Goal: Find specific page/section: Find specific page/section

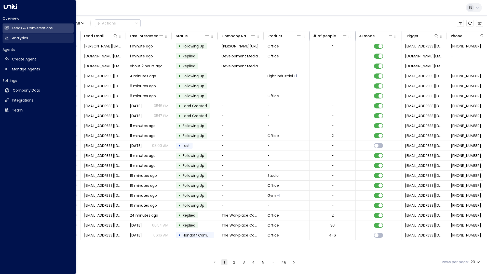
click at [5, 39] on icon at bounding box center [7, 38] width 4 height 4
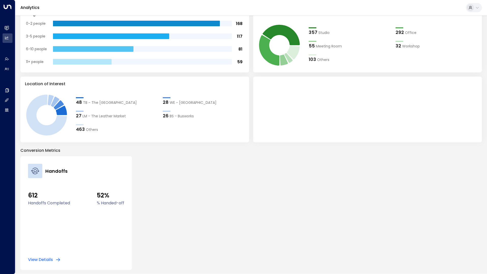
scroll to position [18, 0]
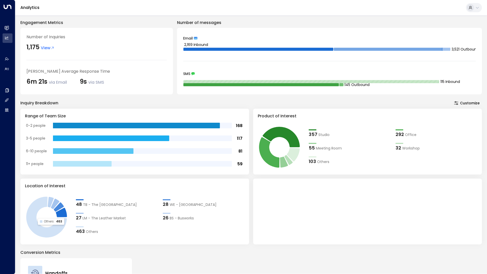
click at [55, 228] on icon at bounding box center [46, 216] width 41 height 41
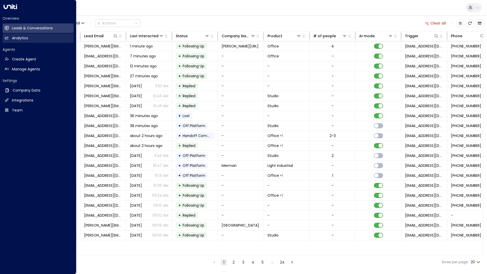
click at [9, 39] on link "Analytics Analytics" at bounding box center [38, 37] width 71 height 9
